Goal: Navigation & Orientation: Find specific page/section

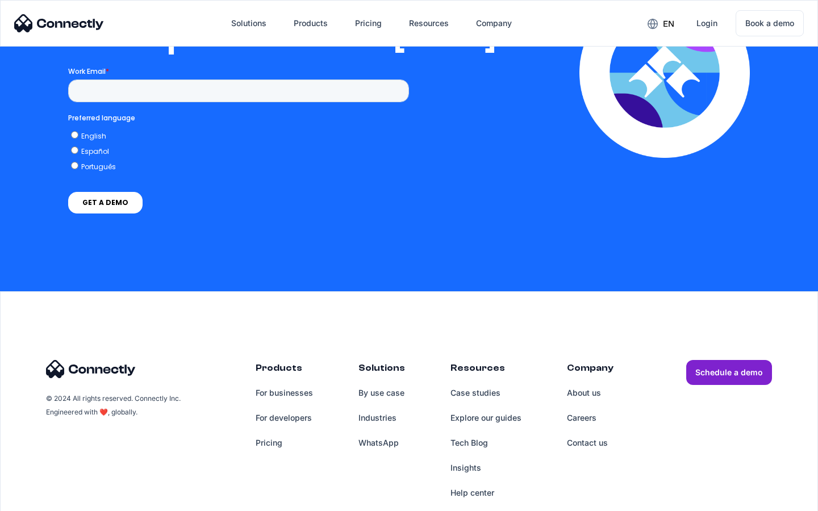
scroll to position [2312, 0]
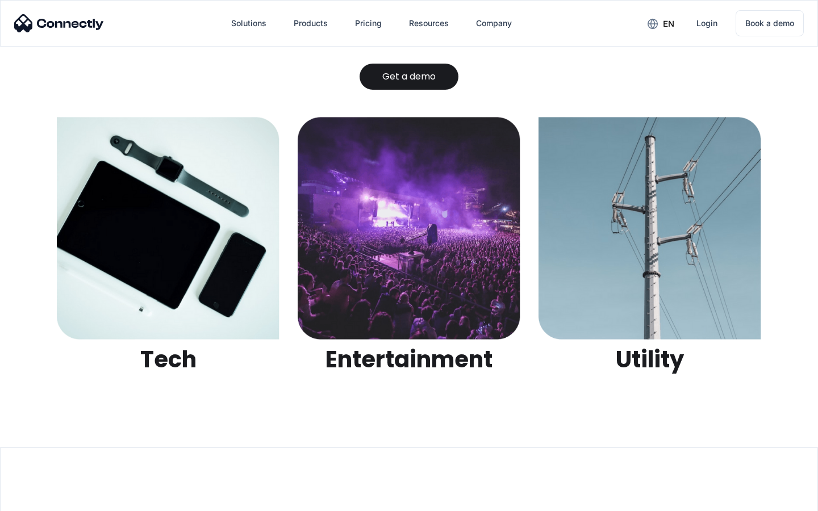
scroll to position [3585, 0]
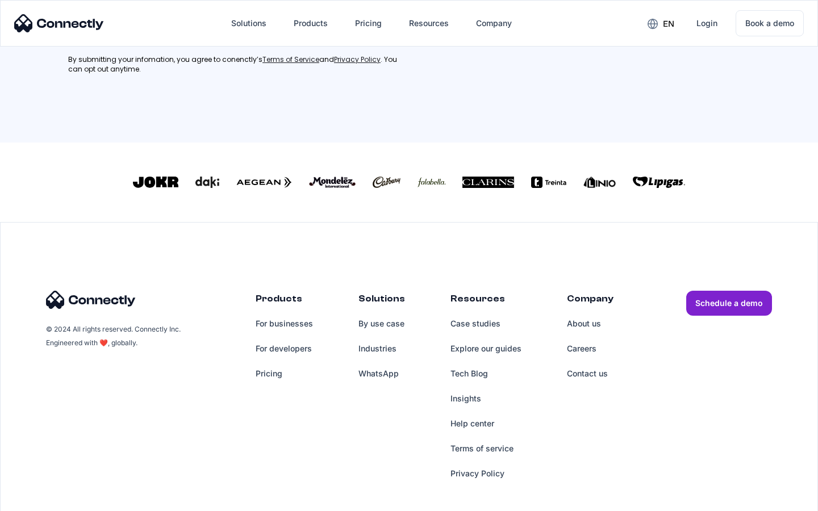
scroll to position [501, 0]
